Goal: Consume media (video, audio): Consume media (video, audio)

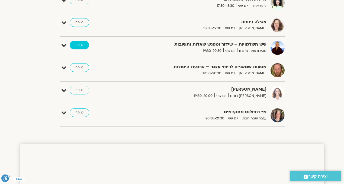
click at [80, 47] on link "כניסה" at bounding box center [80, 45] width 20 height 9
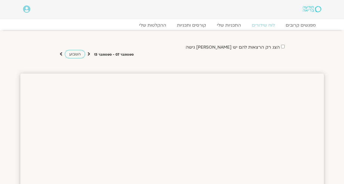
click at [323, 39] on div "הצג רק הרצאות להם יש לי גישה ספטמבר 07 - ספטמבר 13 השבוע להציג אירועים שפתוחים …" at bounding box center [172, 47] width 304 height 28
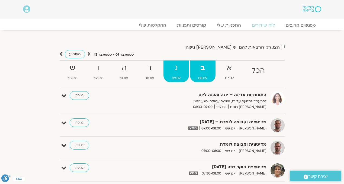
click at [175, 70] on strong "ג" at bounding box center [177, 68] width 26 height 12
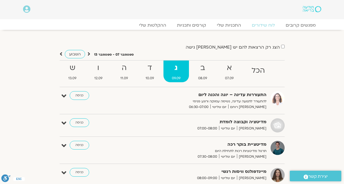
click at [175, 69] on strong "ג" at bounding box center [177, 68] width 26 height 12
click at [153, 25] on link "ההקלטות שלי" at bounding box center [153, 25] width 46 height 7
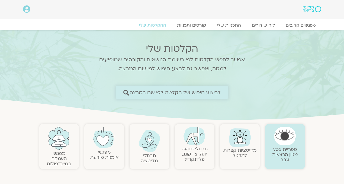
click at [147, 92] on span "לביצוע חיפוש של הקלטה לפי שם המרצה" at bounding box center [175, 93] width 91 height 6
click at [146, 93] on span "לביצוע חיפוש של הקלטה לפי שם המרצה" at bounding box center [175, 93] width 91 height 6
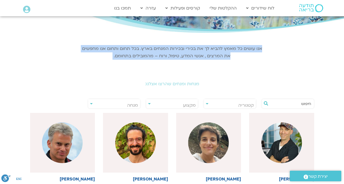
scroll to position [51, 0]
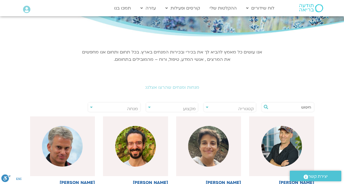
click at [299, 101] on div at bounding box center [288, 107] width 58 height 12
click at [185, 84] on div "מנחות ומנחים שהרצו אצלנו:" at bounding box center [172, 83] width 304 height 24
click at [305, 107] on input "text" at bounding box center [290, 107] width 41 height 9
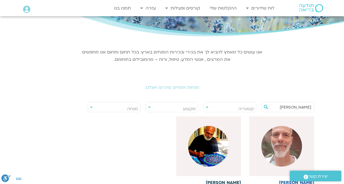
type input "איתן"
click at [207, 152] on img at bounding box center [208, 146] width 41 height 41
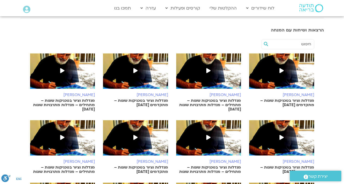
scroll to position [163, 0]
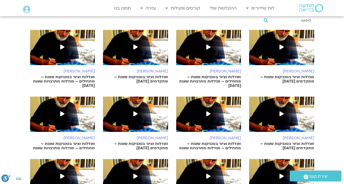
click at [283, 46] on img at bounding box center [281, 50] width 65 height 41
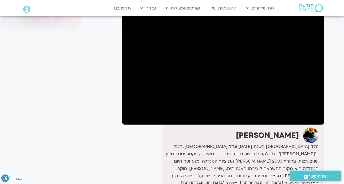
scroll to position [54, 0]
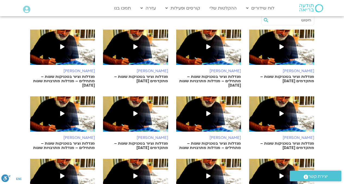
click at [150, 75] on p "מנדלות וציור בטכניקות שונות – מתקדמים [DATE]" at bounding box center [135, 79] width 65 height 9
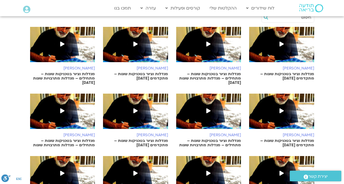
scroll to position [166, 0]
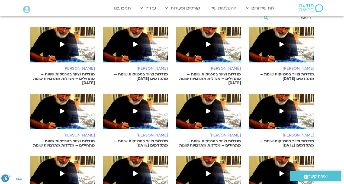
click at [282, 107] on span at bounding box center [282, 112] width 10 height 10
click at [142, 107] on img at bounding box center [135, 114] width 65 height 41
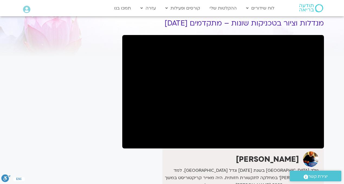
scroll to position [10, 0]
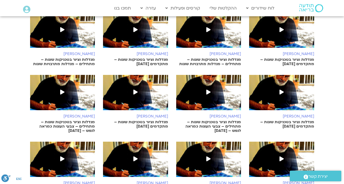
scroll to position [252, 0]
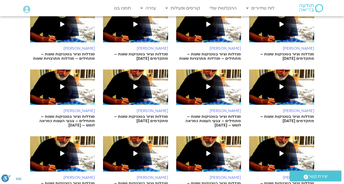
click at [283, 84] on icon at bounding box center [282, 86] width 4 height 5
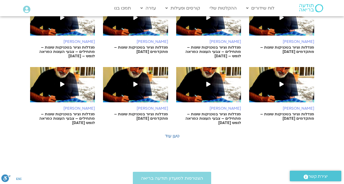
scroll to position [252, 0]
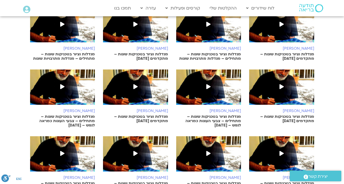
click at [154, 115] on p "מנדלות וציור בטכניקות שונות – מתקדמים [DATE]" at bounding box center [135, 119] width 65 height 9
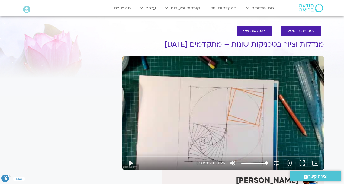
click at [215, 123] on div "Skip Ad play_arrow 0:00:00 / 1:01:26 volume_up Mute tune Resolution Auto 360p s…" at bounding box center [223, 112] width 202 height 113
click at [194, 84] on div "Skip Ad 18:23 pause 0:03:41 / 1:01:26 volume_up Mute tune Resolution Auto 360p …" at bounding box center [223, 112] width 202 height 113
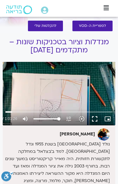
click at [94, 97] on div "Skip Ad 48:57 play_arrow 0:03:41 / 1:01:26 volume_up Mute tune Resolution Auto …" at bounding box center [59, 93] width 113 height 63
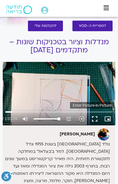
click at [114, 119] on div "Skip Ad 48:57 play_arrow 0:03:41 / 1:01:26 volume_up Mute tune Resolution Auto …" at bounding box center [59, 93] width 113 height 63
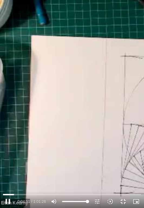
click at [104, 72] on div "Skip Ad 48:57 pause 0:04:51 / 1:01:26 volume_up Mute tune Resolution Auto 360p …" at bounding box center [72, 104] width 144 height 208
click at [103, 74] on div "Skip Ad 48:57 play_arrow 0:04:51 / 1:01:26 volume_up Mute tune Resolution Auto …" at bounding box center [72, 104] width 144 height 208
click at [103, 74] on div "Skip Ad 48:57 pause 0:04:51 / 1:01:26 volume_up Mute tune Resolution Auto 360p …" at bounding box center [72, 104] width 144 height 208
type input "291.97944"
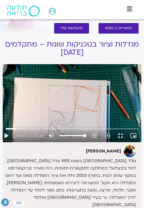
click at [83, 51] on h1 "מנדלות וציור בטכניקות שונות – מתקדמים 23.7.25" at bounding box center [72, 48] width 139 height 16
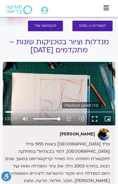
click at [83, 119] on icon "slow_motion_video" at bounding box center [81, 119] width 7 height 7
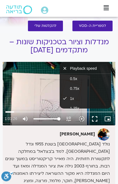
click at [70, 119] on icon "tune" at bounding box center [68, 119] width 7 height 7
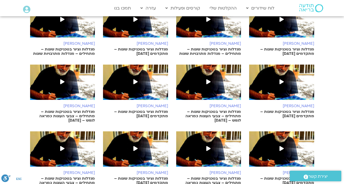
scroll to position [261, 0]
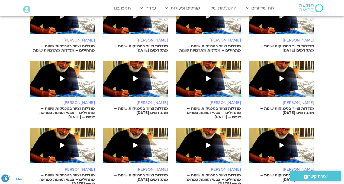
click at [278, 142] on span at bounding box center [282, 146] width 10 height 10
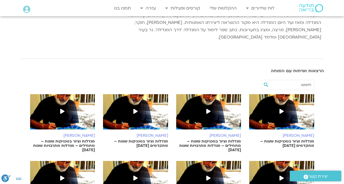
scroll to position [98, 0]
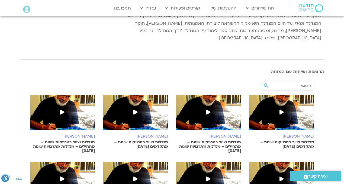
click at [211, 99] on img at bounding box center [208, 115] width 65 height 41
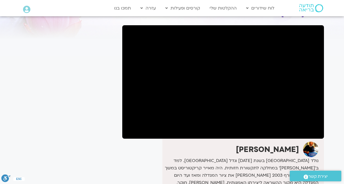
scroll to position [43, 0]
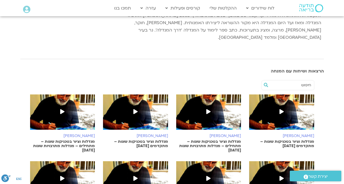
click at [62, 109] on icon at bounding box center [62, 111] width 4 height 5
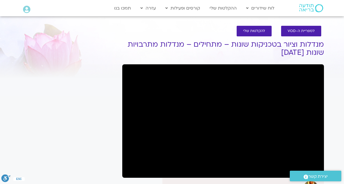
click at [289, 169] on div ".st0{fill:#FFFFFF;} יצירת קשר" at bounding box center [315, 176] width 57 height 16
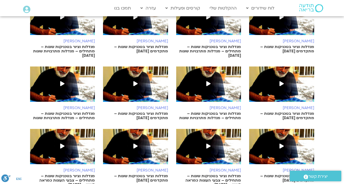
scroll to position [196, 0]
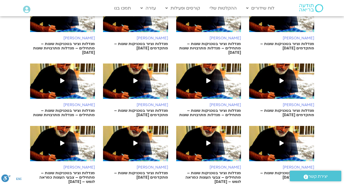
click at [211, 76] on span at bounding box center [209, 81] width 10 height 10
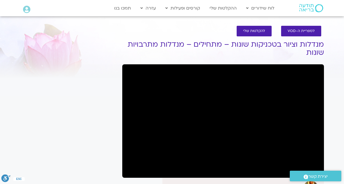
click at [289, 169] on div ".st0{fill:#FFFFFF;} יצירת קשר" at bounding box center [315, 176] width 57 height 16
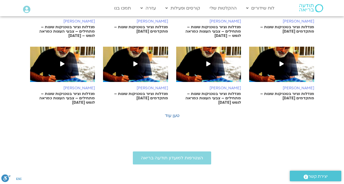
scroll to position [196, 0]
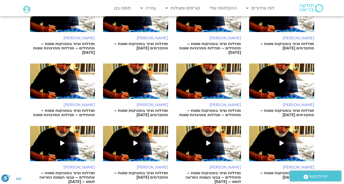
click at [61, 78] on icon at bounding box center [62, 80] width 4 height 5
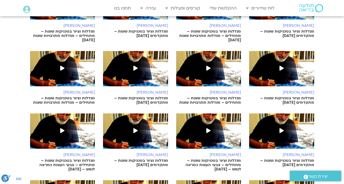
scroll to position [196, 0]
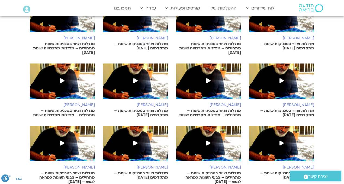
click at [222, 156] on link "איתן קדמי מנדלות וציור בטכניקות שונות – מתחילים – צבעי העונות כמראה לנפש – 29/7…" at bounding box center [208, 155] width 65 height 58
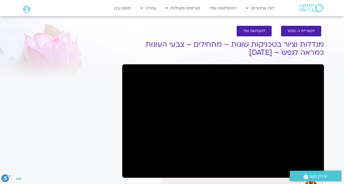
click at [288, 170] on div ".st0{fill:#FFFFFF;} יצירת קשר" at bounding box center [315, 176] width 57 height 16
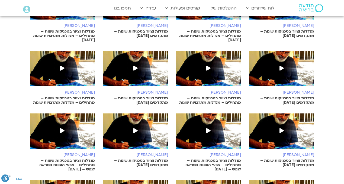
scroll to position [196, 0]
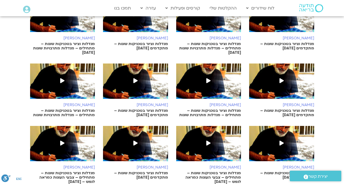
click at [75, 165] on h6 "איתן קדמי" at bounding box center [62, 167] width 65 height 4
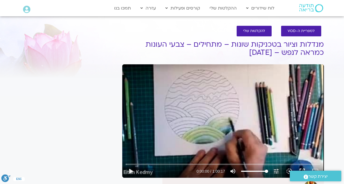
click at [303, 9] on img at bounding box center [312, 8] width 24 height 8
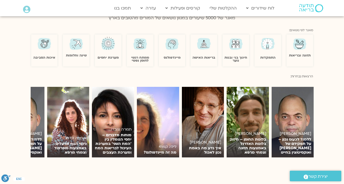
click at [268, 46] on img at bounding box center [268, 44] width 16 height 16
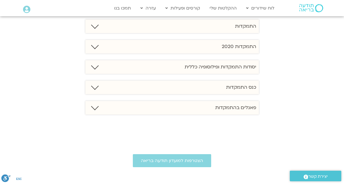
scroll to position [119, 0]
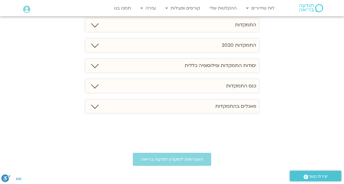
click at [223, 85] on div "כנס התמקדות" at bounding box center [172, 86] width 174 height 14
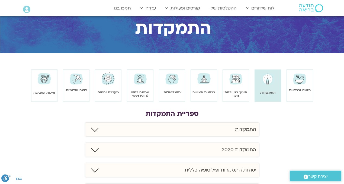
scroll to position [11, 0]
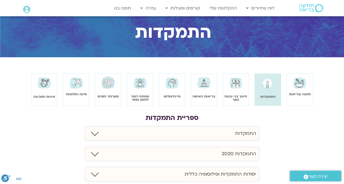
click at [171, 87] on img at bounding box center [171, 82] width 15 height 15
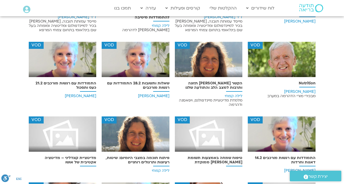
scroll to position [3449, 0]
